Goal: Task Accomplishment & Management: Manage account settings

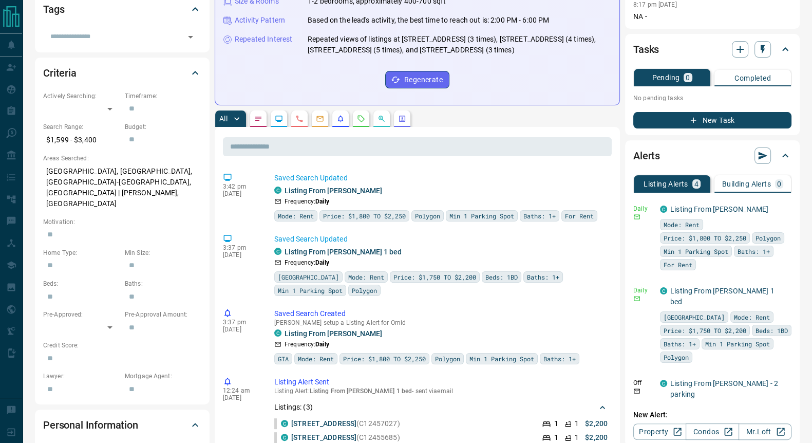
scroll to position [256, 0]
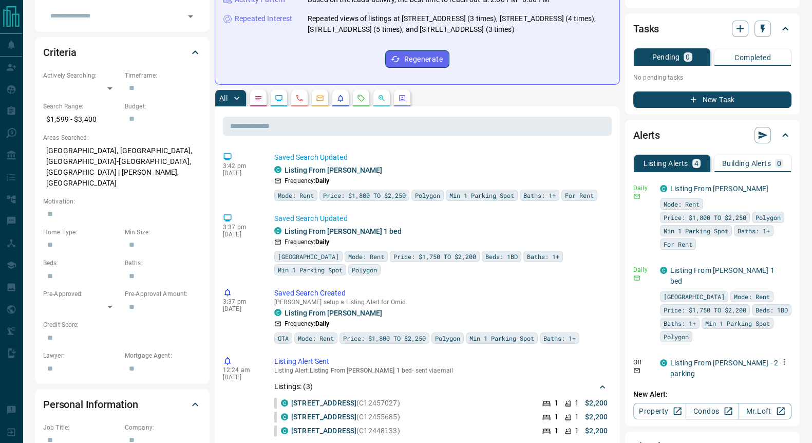
click at [780, 362] on icon "button" at bounding box center [784, 361] width 9 height 9
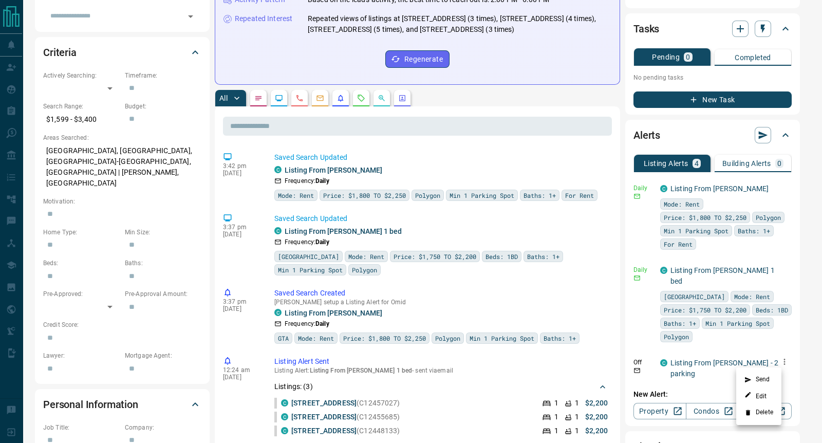
click at [767, 415] on li "Delete" at bounding box center [758, 412] width 45 height 16
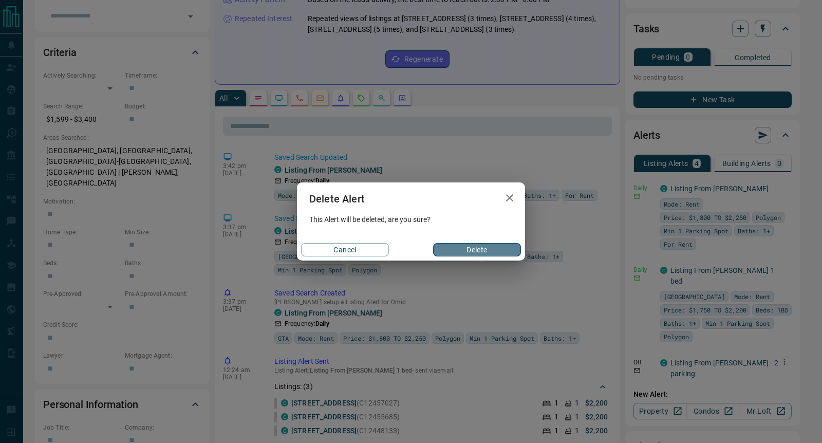
click at [483, 250] on button "Delete" at bounding box center [477, 249] width 88 height 13
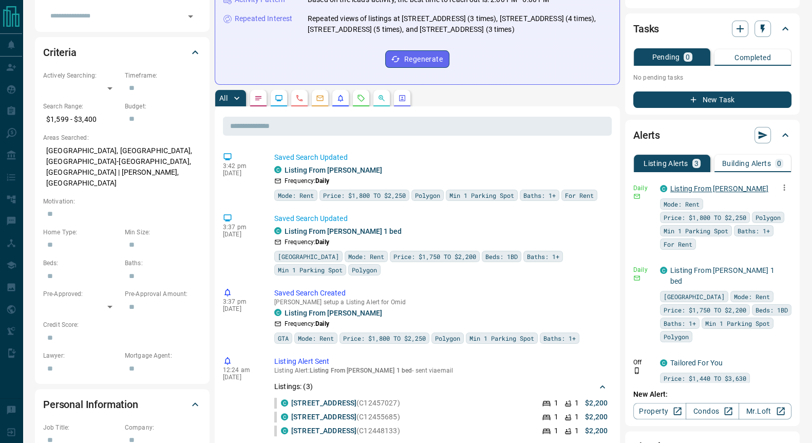
click at [686, 193] on link "Listing From [PERSON_NAME]" at bounding box center [719, 188] width 98 height 8
click at [780, 274] on icon "button" at bounding box center [784, 269] width 9 height 9
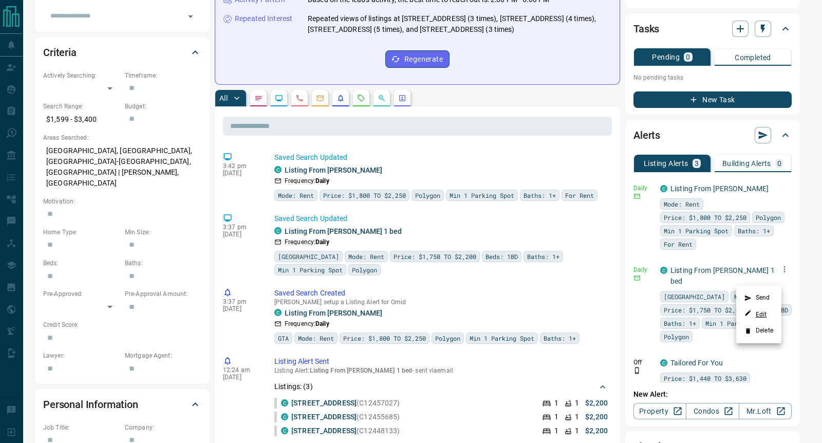
click at [758, 314] on link "Edit" at bounding box center [755, 314] width 23 height 10
click at [758, 301] on li "Send" at bounding box center [758, 298] width 45 height 16
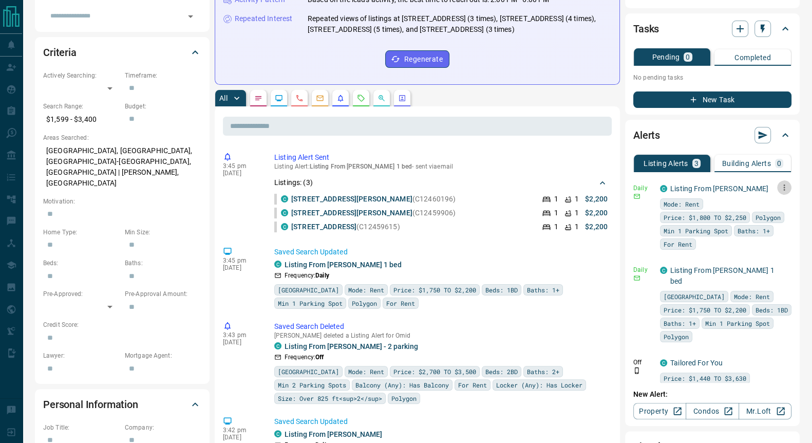
click at [784, 191] on icon "button" at bounding box center [785, 187] width 2 height 6
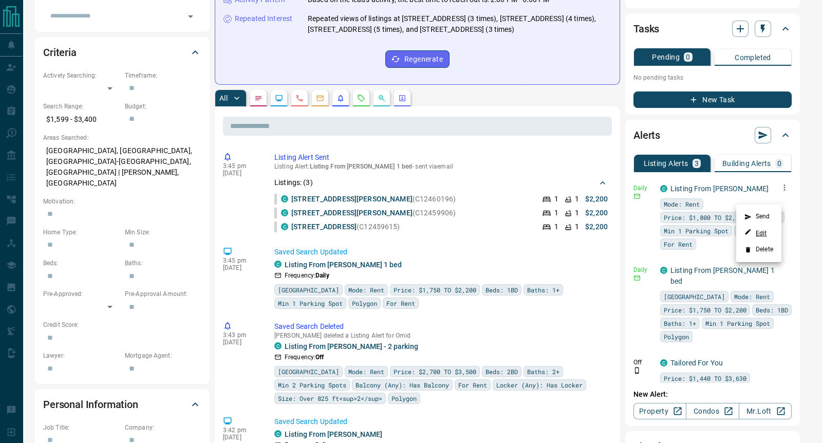
click at [761, 232] on link "Edit" at bounding box center [755, 233] width 23 height 10
click at [765, 250] on li "Delete" at bounding box center [758, 249] width 45 height 16
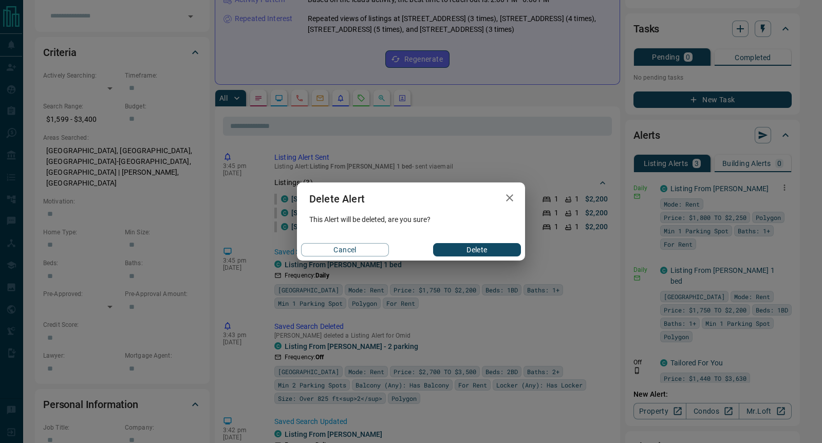
drag, startPoint x: 480, startPoint y: 250, endPoint x: 496, endPoint y: 252, distance: 15.6
click at [480, 250] on button "Delete" at bounding box center [477, 249] width 88 height 13
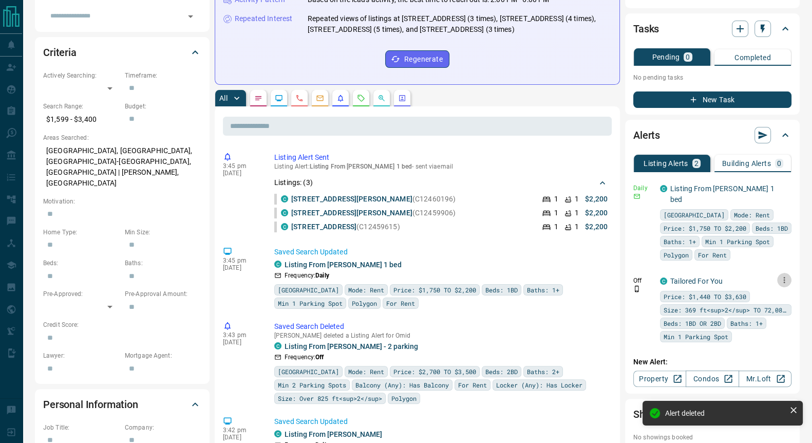
click at [783, 285] on icon "button" at bounding box center [784, 279] width 9 height 9
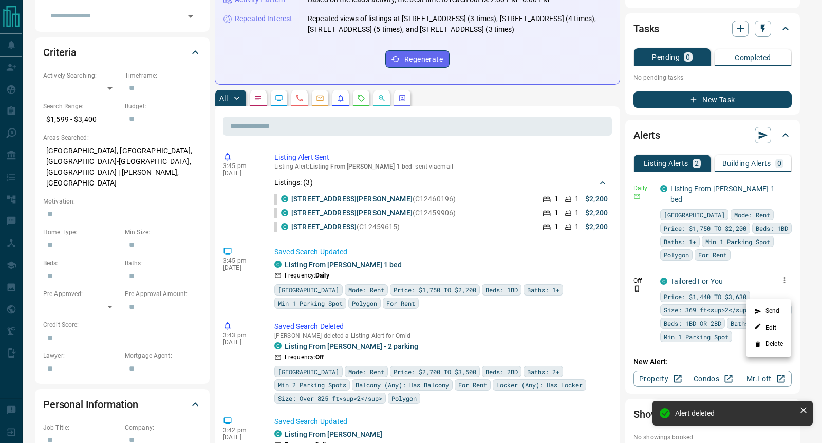
click at [773, 344] on li "Delete" at bounding box center [768, 344] width 45 height 16
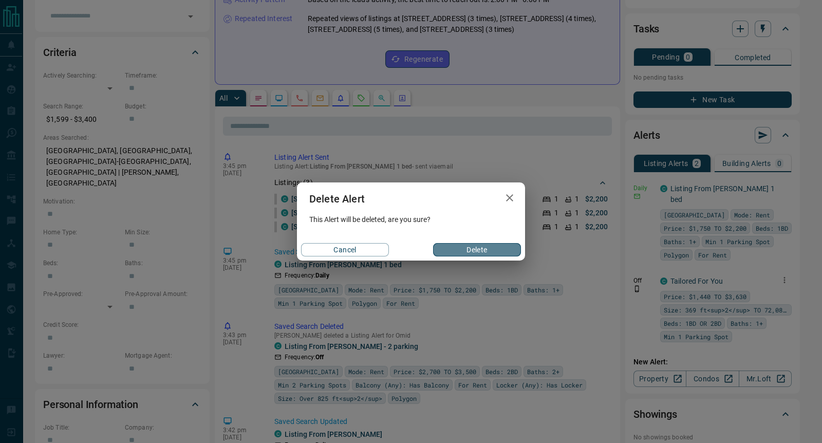
click at [463, 255] on button "Delete" at bounding box center [477, 249] width 88 height 13
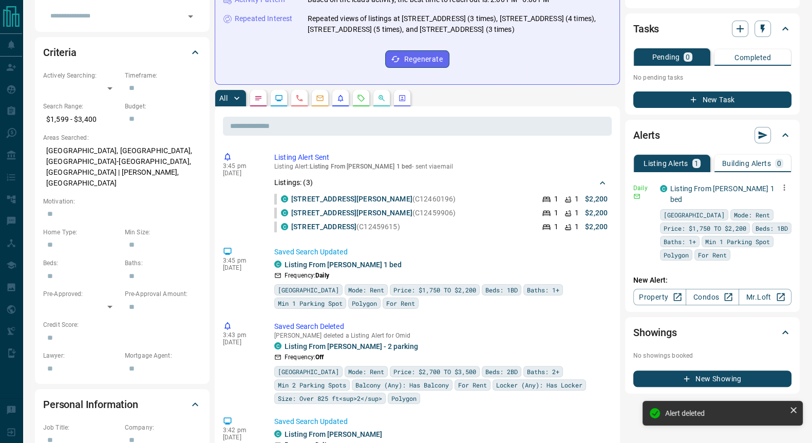
click at [787, 192] on icon "button" at bounding box center [784, 187] width 9 height 9
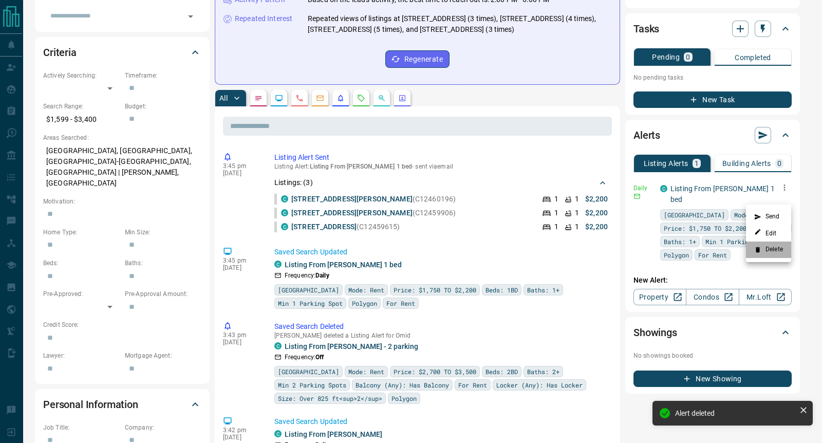
click at [776, 250] on li "Delete" at bounding box center [768, 249] width 45 height 16
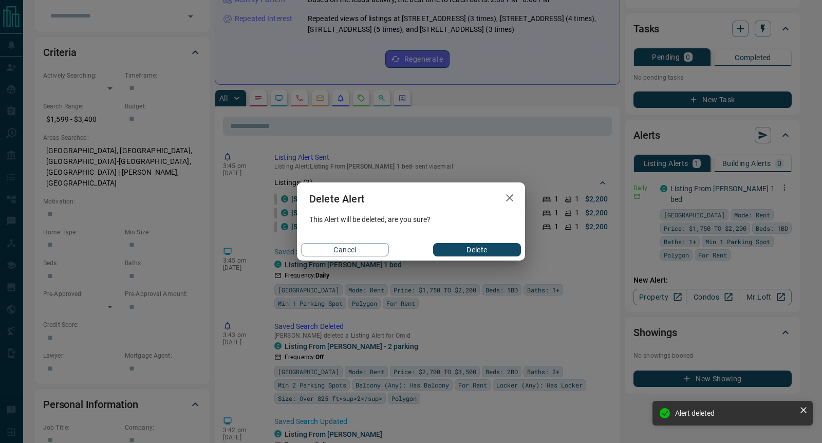
click at [489, 249] on button "Delete" at bounding box center [477, 249] width 88 height 13
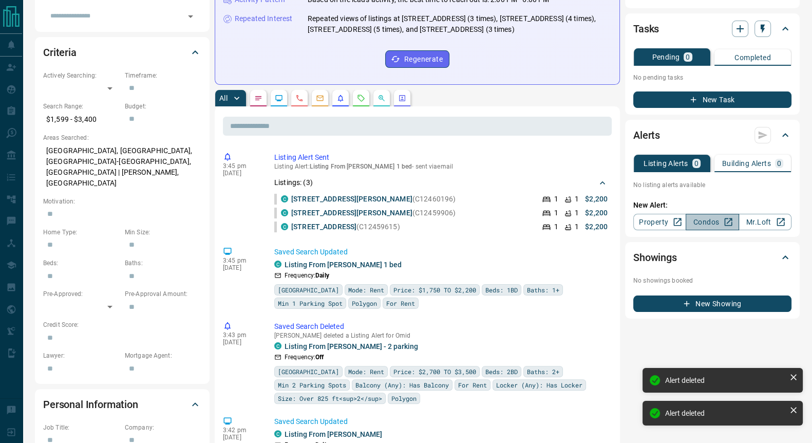
click at [714, 230] on link "Condos" at bounding box center [712, 222] width 53 height 16
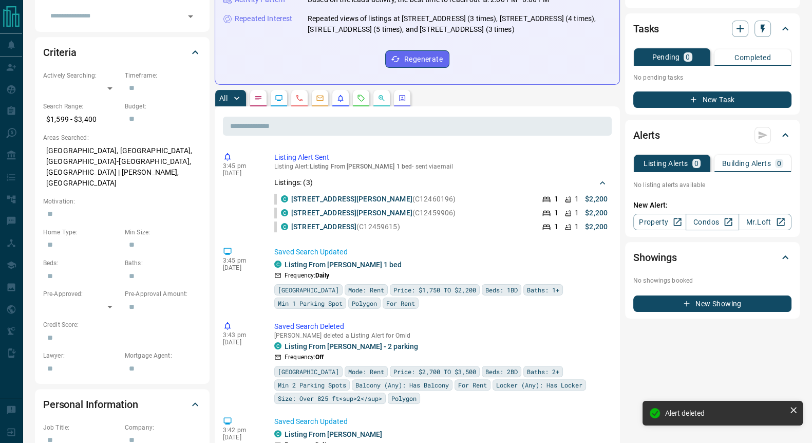
scroll to position [0, 0]
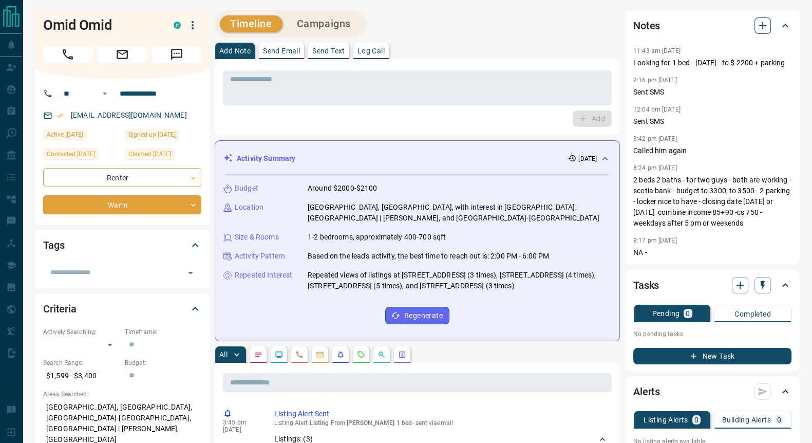
click at [764, 30] on icon "button" at bounding box center [763, 26] width 12 height 12
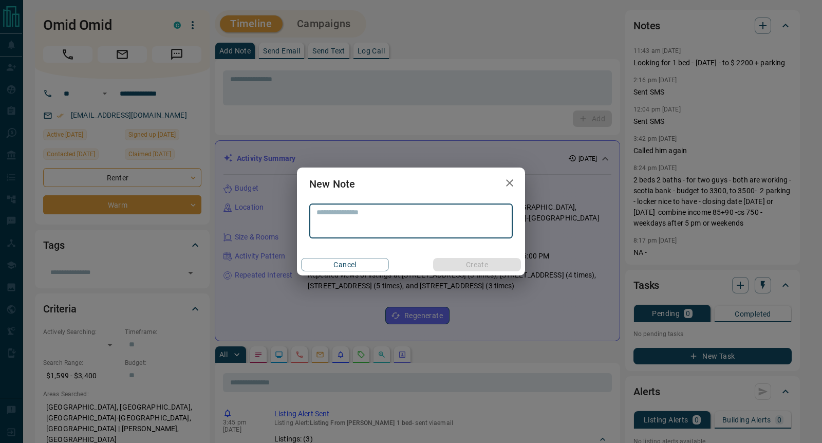
click at [328, 227] on textarea at bounding box center [410, 221] width 189 height 26
type textarea "**********"
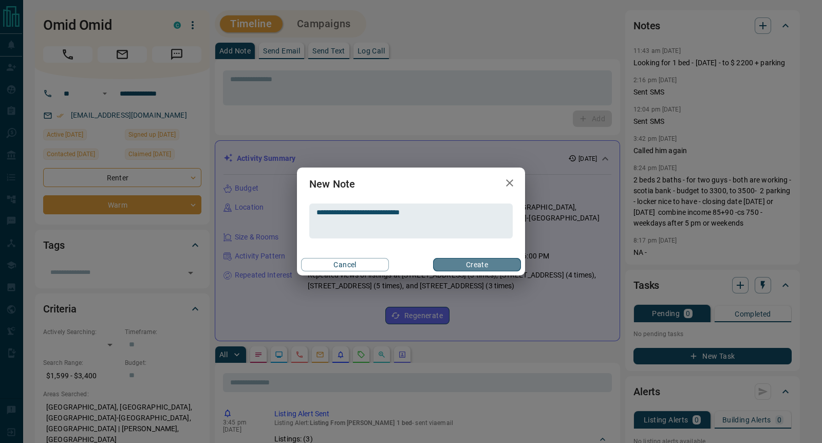
click at [466, 262] on button "Create" at bounding box center [477, 264] width 88 height 13
